Goal: Task Accomplishment & Management: Manage account settings

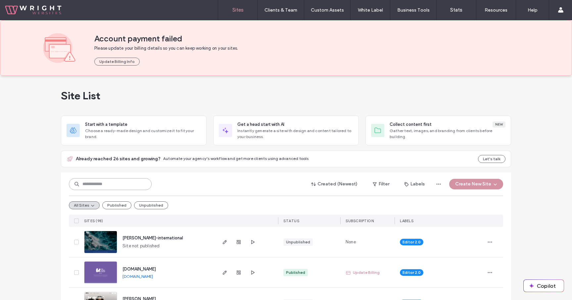
click at [124, 181] on input at bounding box center [110, 184] width 83 height 12
type input "***"
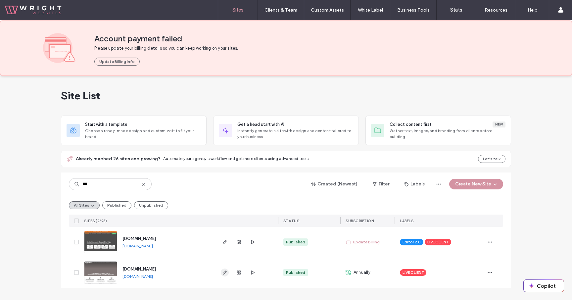
click at [224, 272] on use "button" at bounding box center [225, 272] width 4 height 4
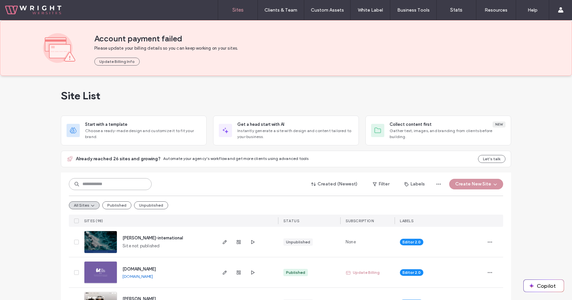
click at [135, 180] on input at bounding box center [110, 184] width 83 height 12
type input "***"
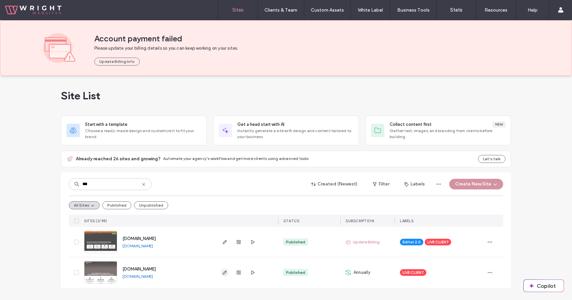
click at [226, 273] on icon "button" at bounding box center [224, 272] width 5 height 5
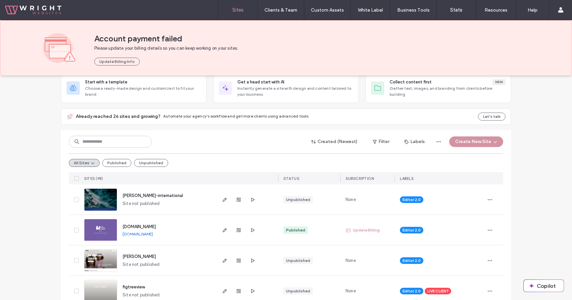
scroll to position [78, 0]
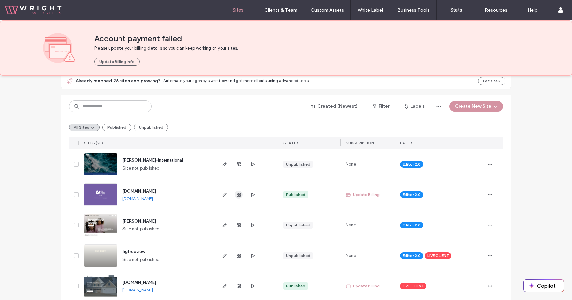
click at [237, 193] on use "button" at bounding box center [239, 195] width 4 height 4
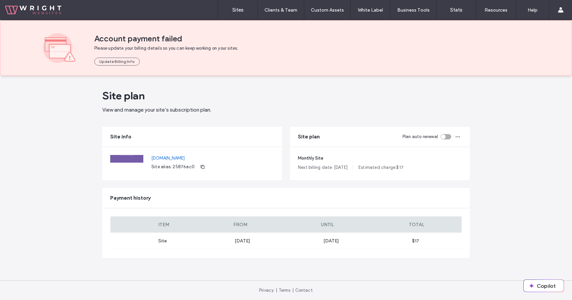
click at [443, 138] on div "toggle" at bounding box center [443, 136] width 5 height 5
click at [291, 114] on main "Site plan View and manage your site’s subscription plan. Site info [DOMAIN_NAME…" at bounding box center [285, 178] width 367 height 204
click at [250, 14] on link "Sites" at bounding box center [237, 10] width 39 height 20
